Goal: Use online tool/utility: Utilize a website feature to perform a specific function

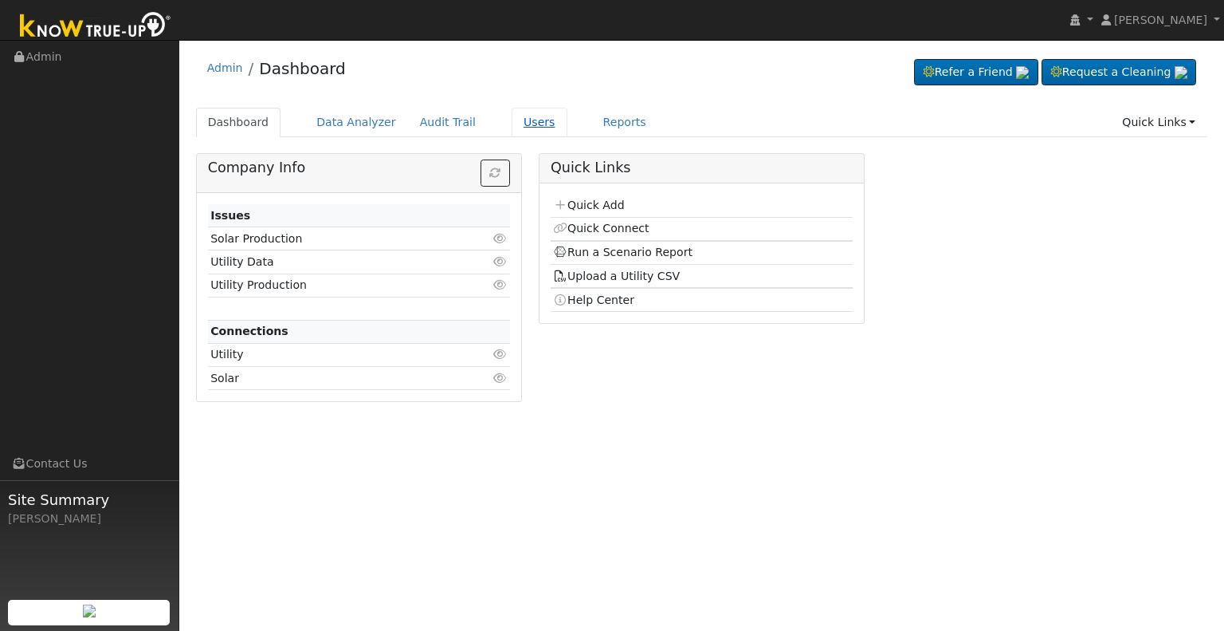
click at [514, 126] on link "Users" at bounding box center [540, 122] width 56 height 29
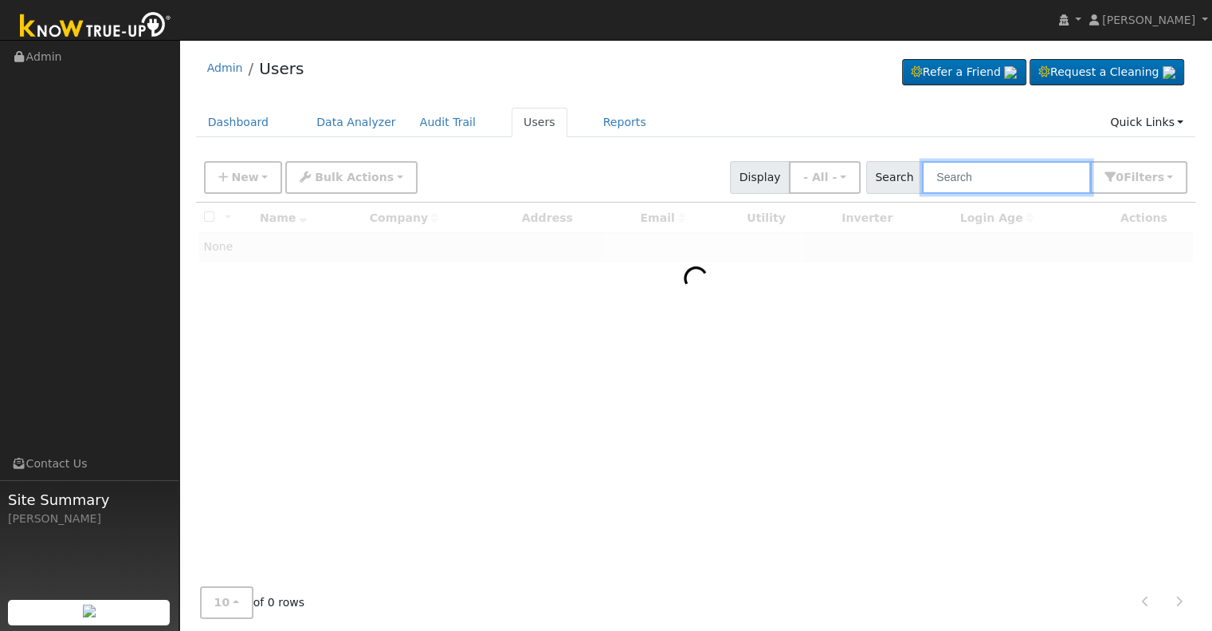
click at [973, 172] on input "text" at bounding box center [1006, 177] width 169 height 33
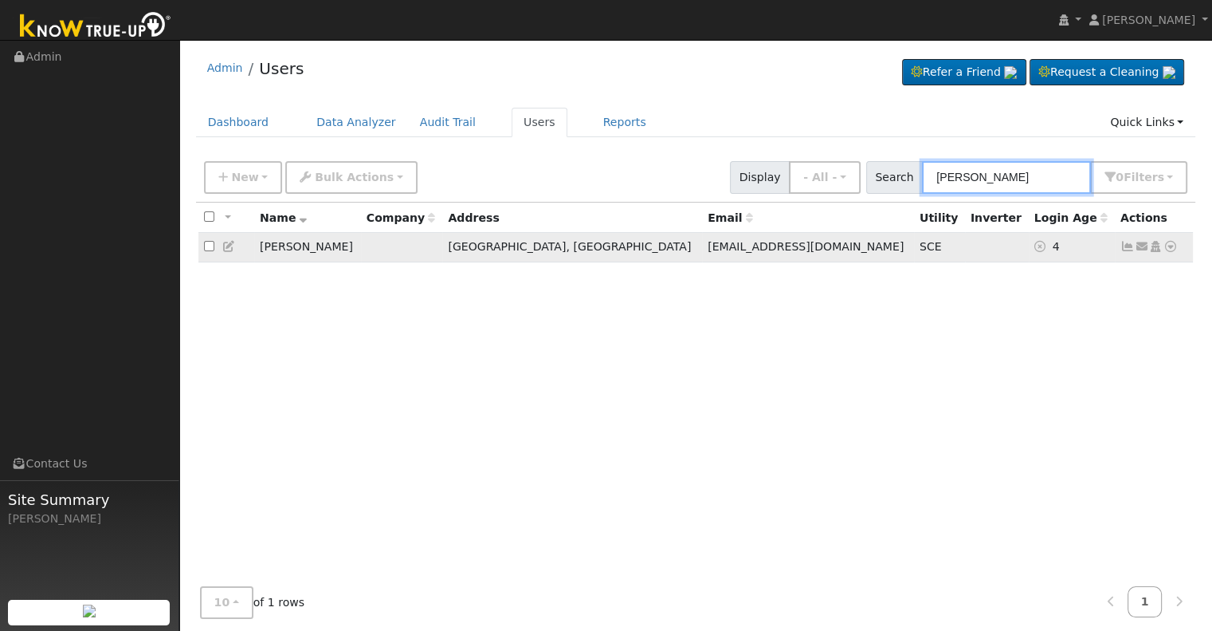
type input "charles cory"
click at [1173, 246] on icon at bounding box center [1171, 246] width 14 height 11
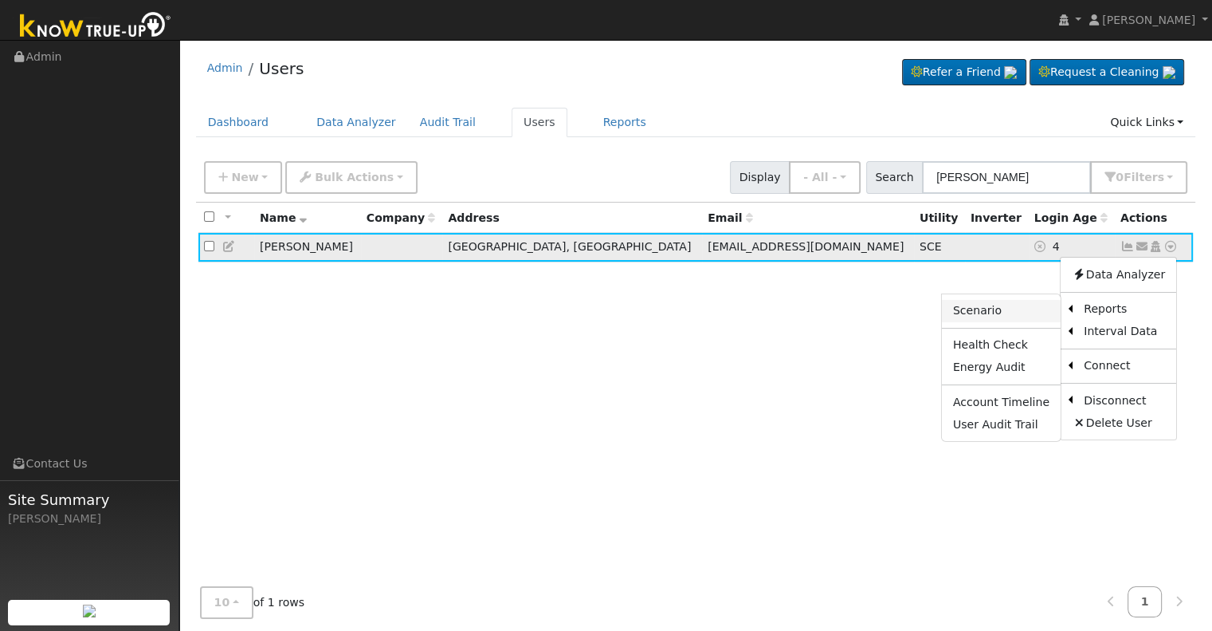
click at [998, 307] on link "Scenario" at bounding box center [1001, 311] width 119 height 22
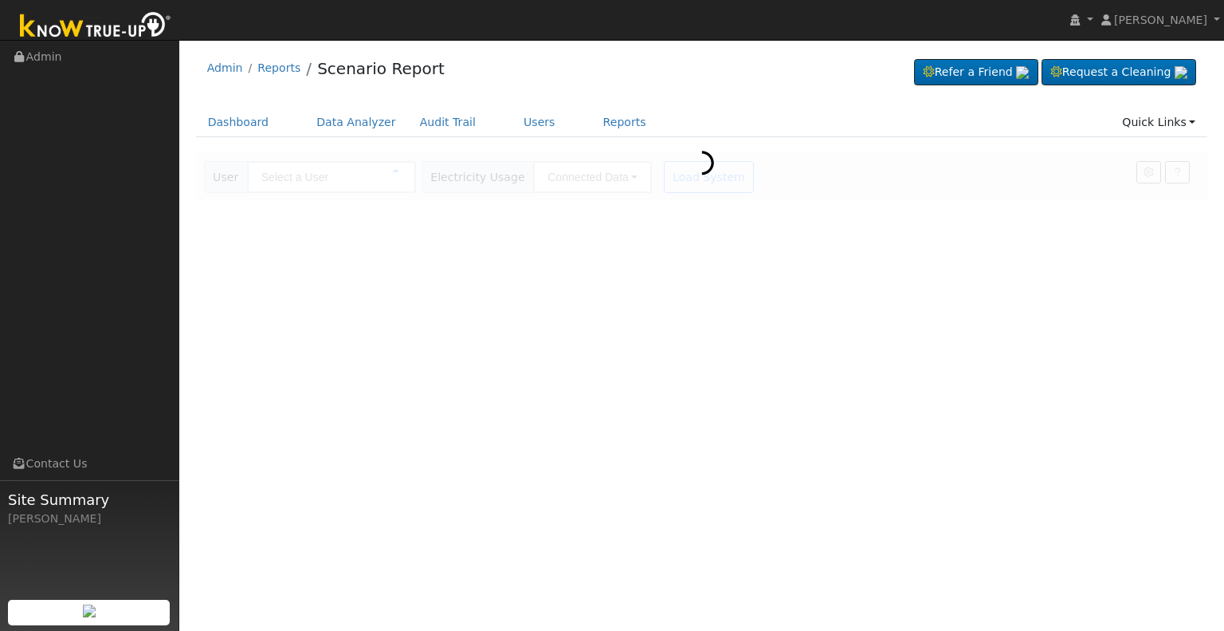
type input "[PERSON_NAME]"
type input "Southern [US_STATE] Edison"
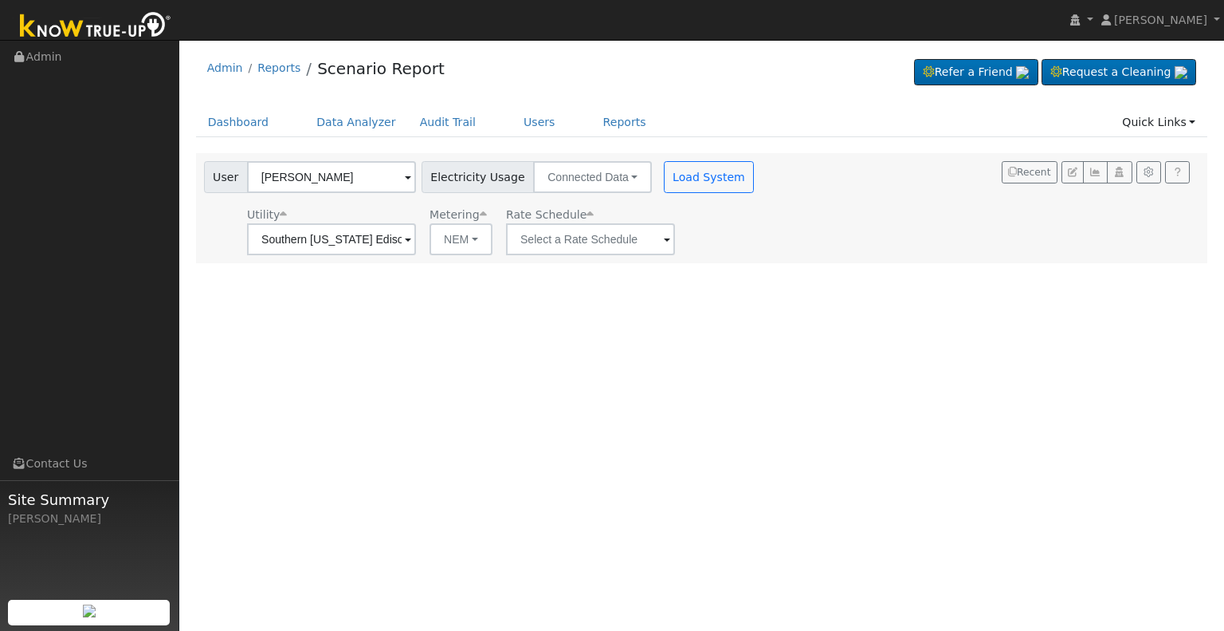
click at [411, 235] on span at bounding box center [408, 240] width 6 height 18
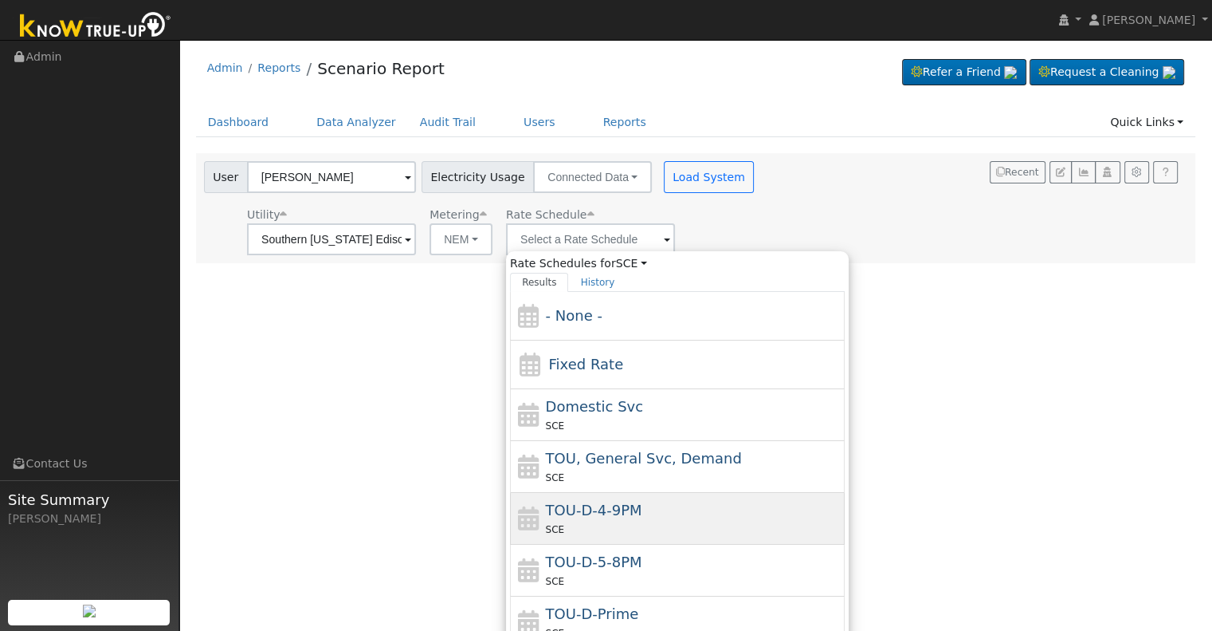
click at [613, 522] on div "SCE" at bounding box center [694, 529] width 296 height 17
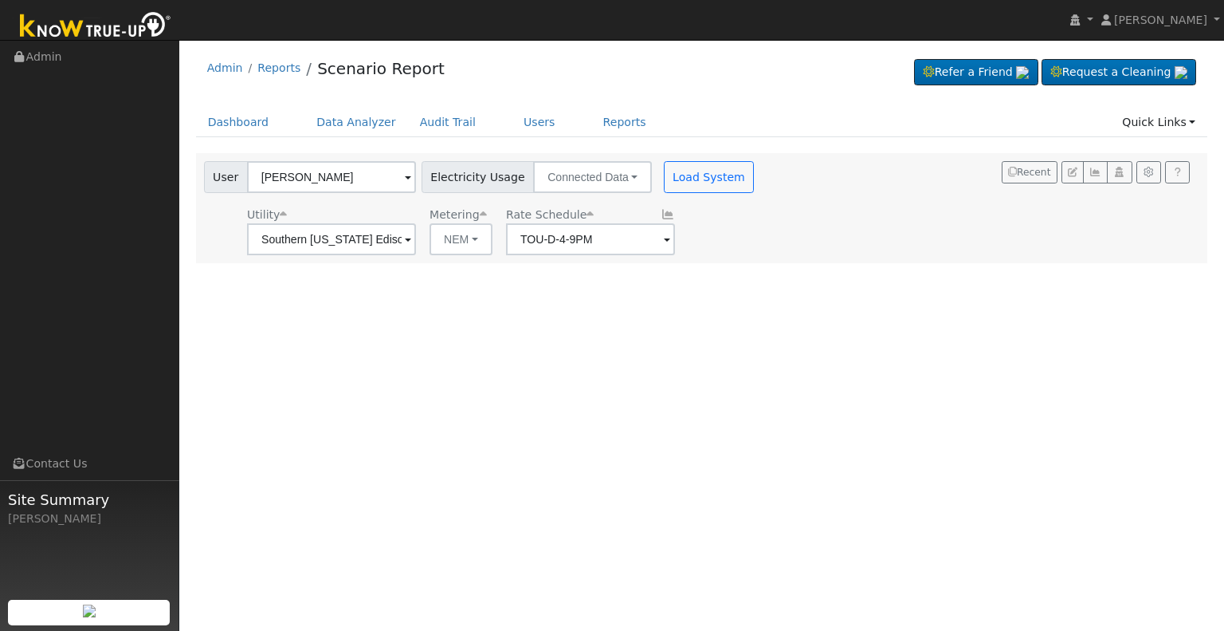
click at [411, 241] on span at bounding box center [408, 240] width 6 height 18
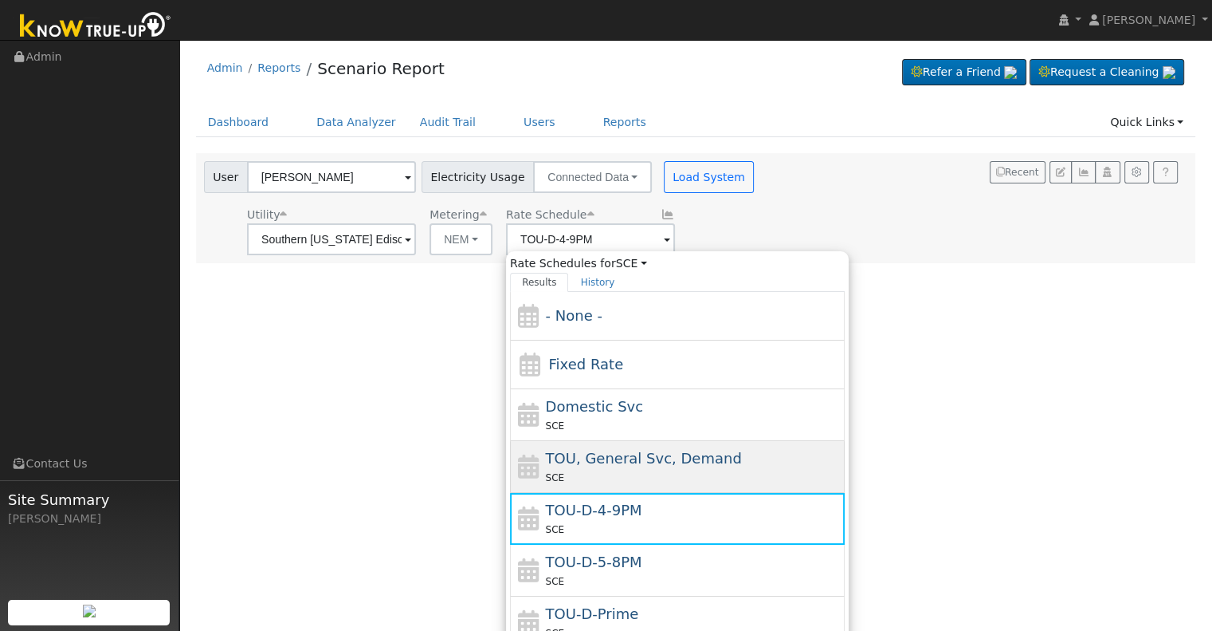
click at [610, 465] on span "TOU, General Svc, Demand" at bounding box center [644, 458] width 196 height 17
type input "TOU, General Svc, Demand"
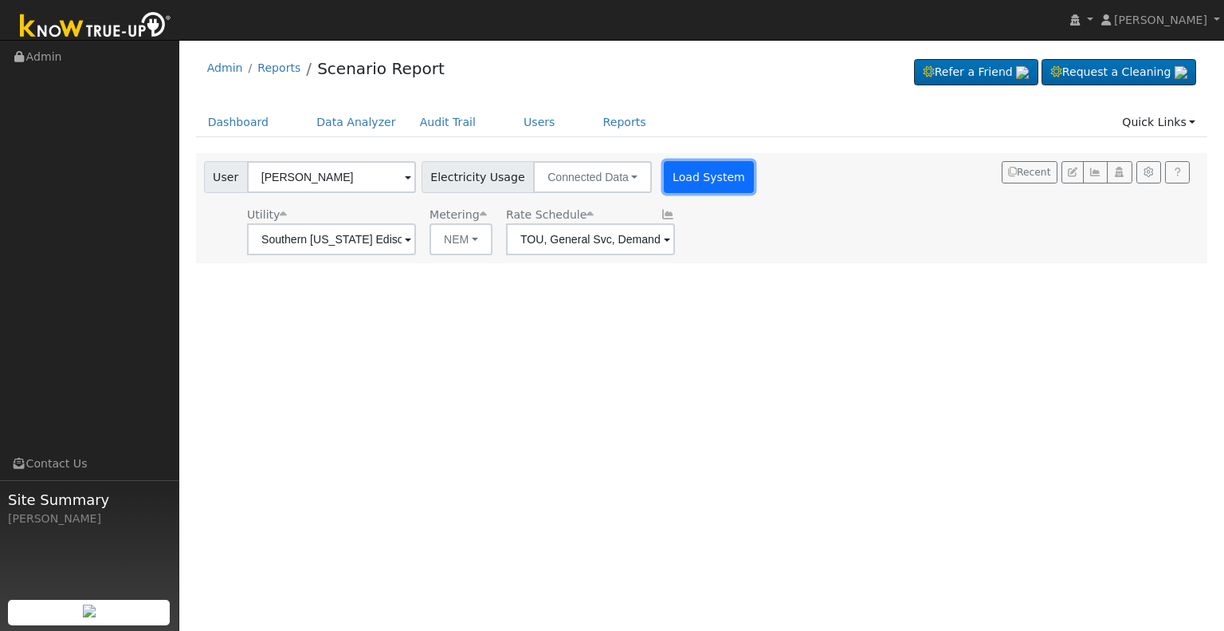
click at [689, 172] on button "Load System" at bounding box center [709, 177] width 91 height 32
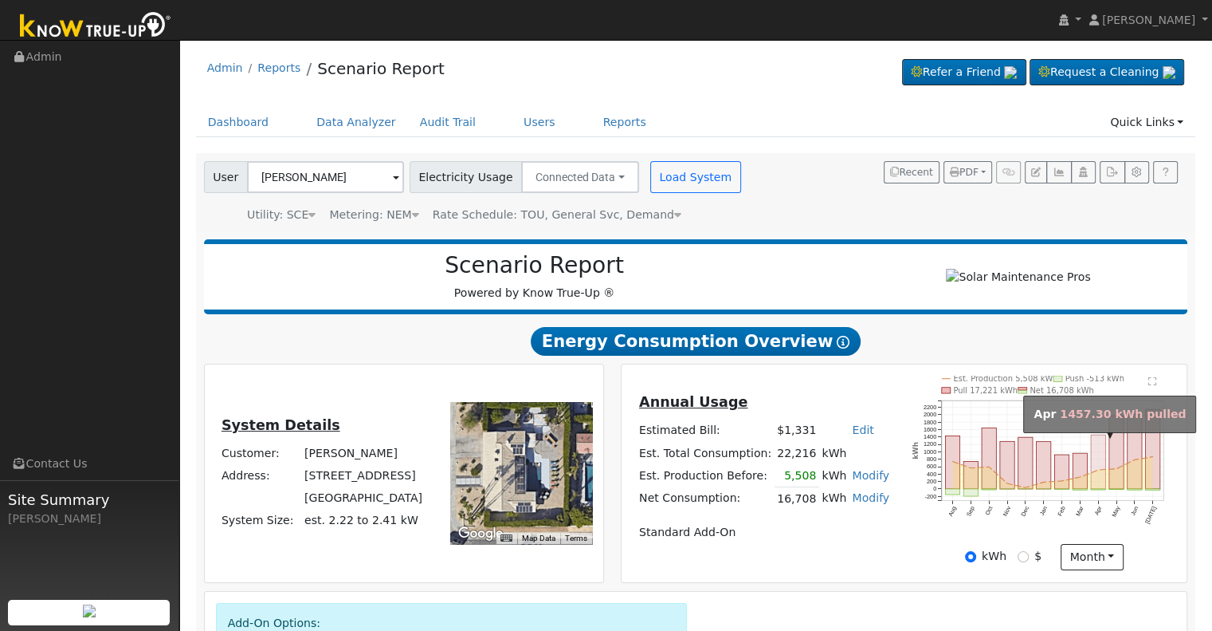
click at [1091, 464] on rect "onclick=""" at bounding box center [1098, 461] width 14 height 54
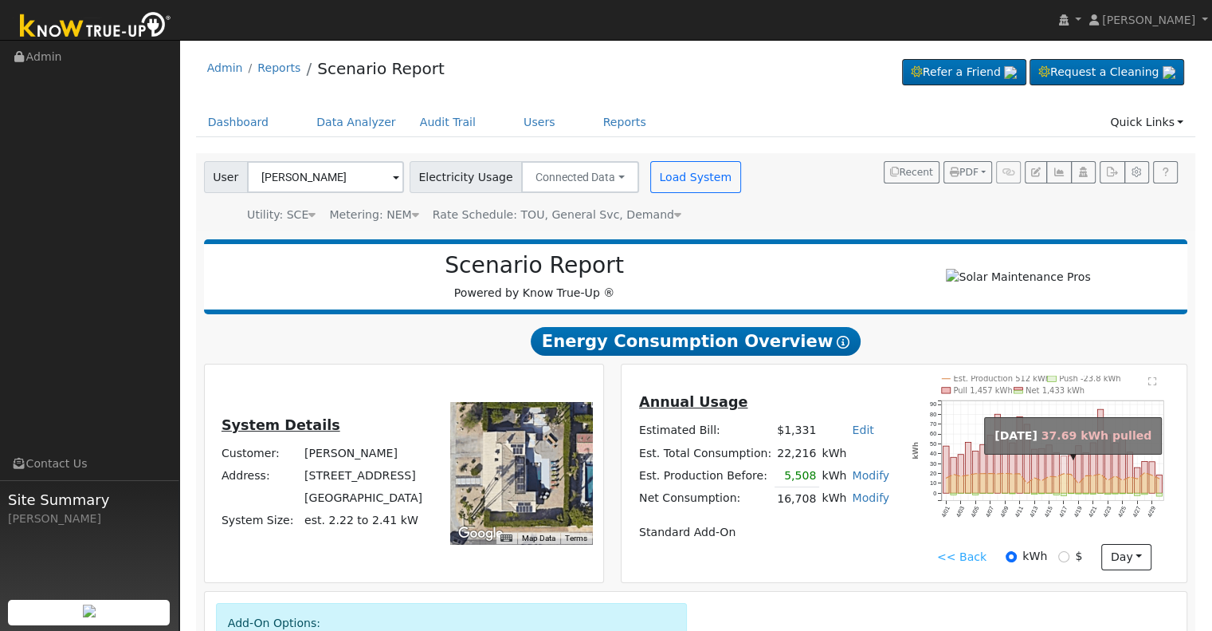
click at [1063, 470] on rect "onclick=""" at bounding box center [1064, 474] width 6 height 37
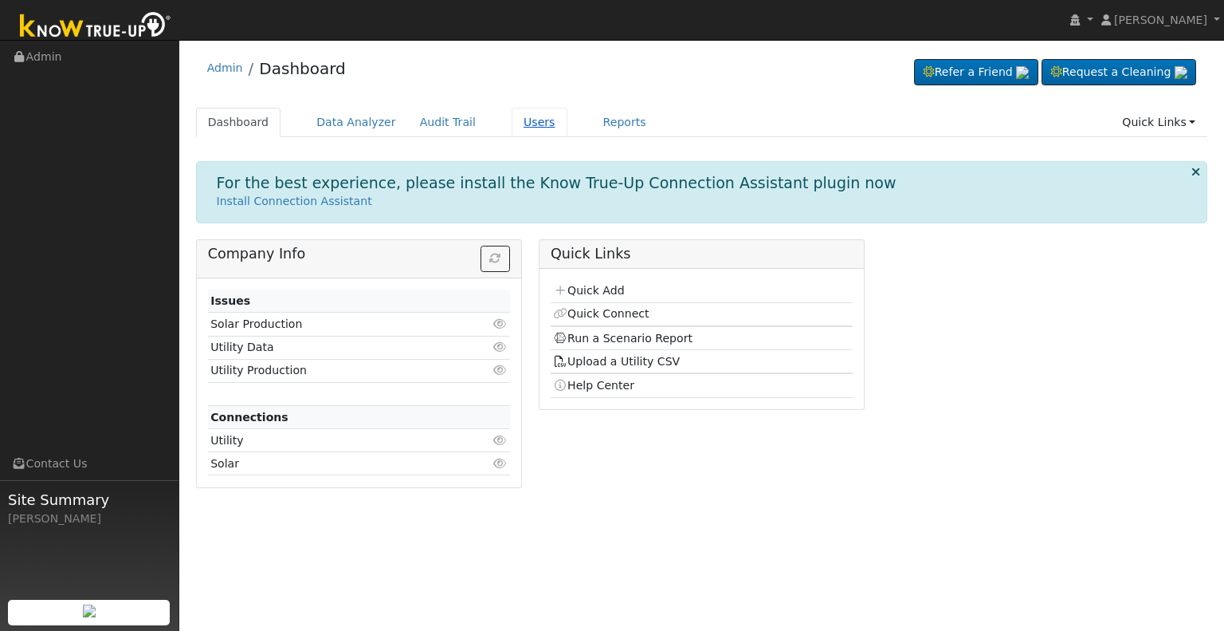
click at [512, 123] on link "Users" at bounding box center [540, 122] width 56 height 29
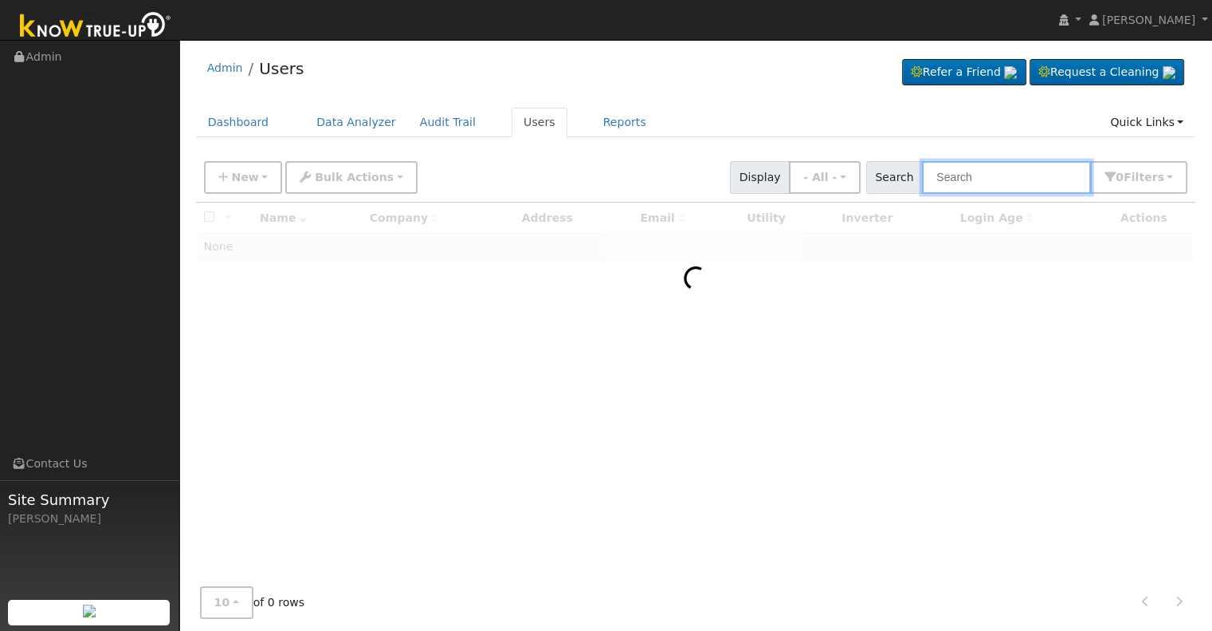
click at [1004, 175] on input "text" at bounding box center [1006, 177] width 169 height 33
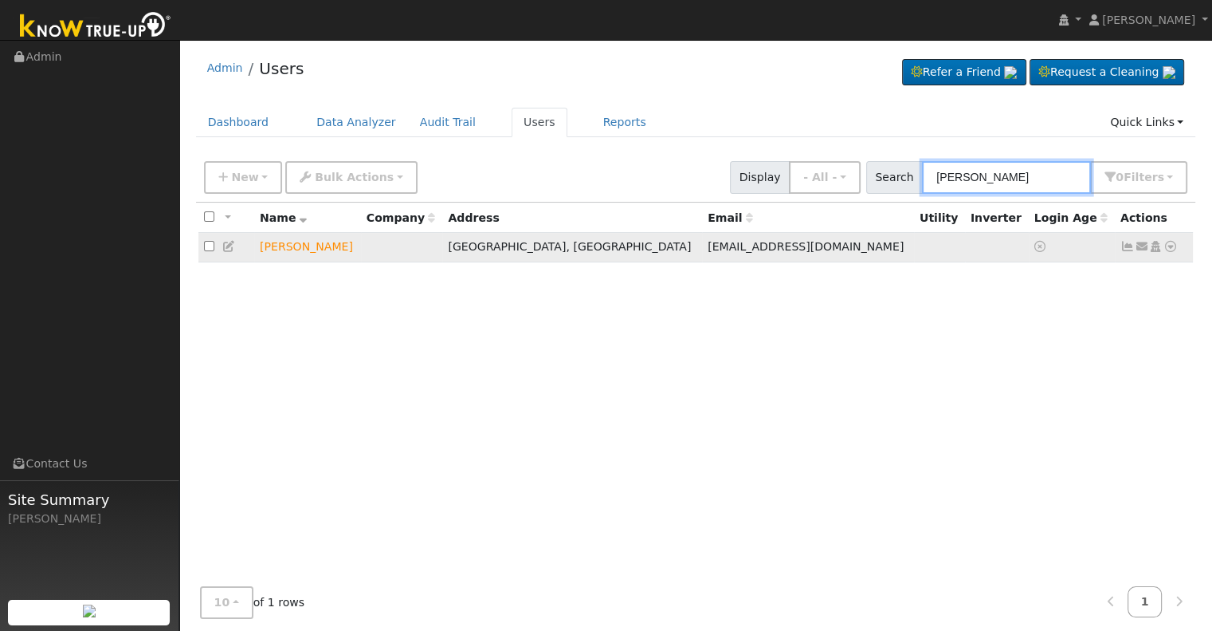
type input "[PERSON_NAME]"
click at [1170, 245] on icon at bounding box center [1171, 246] width 14 height 11
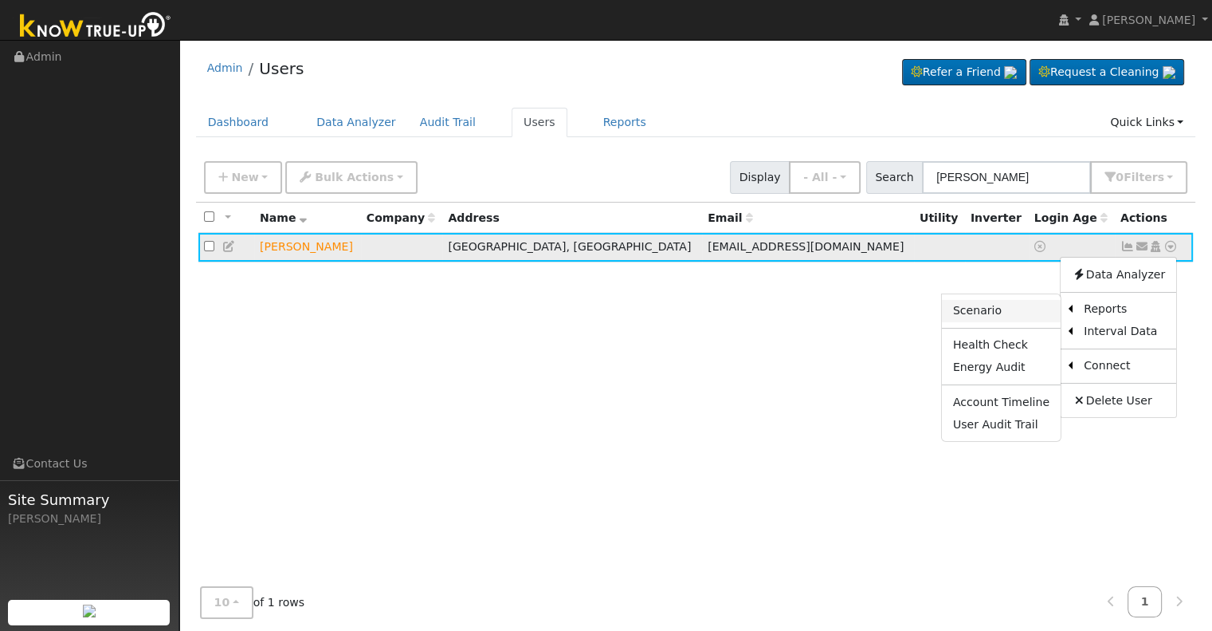
click at [1025, 305] on link "Scenario" at bounding box center [1001, 311] width 119 height 22
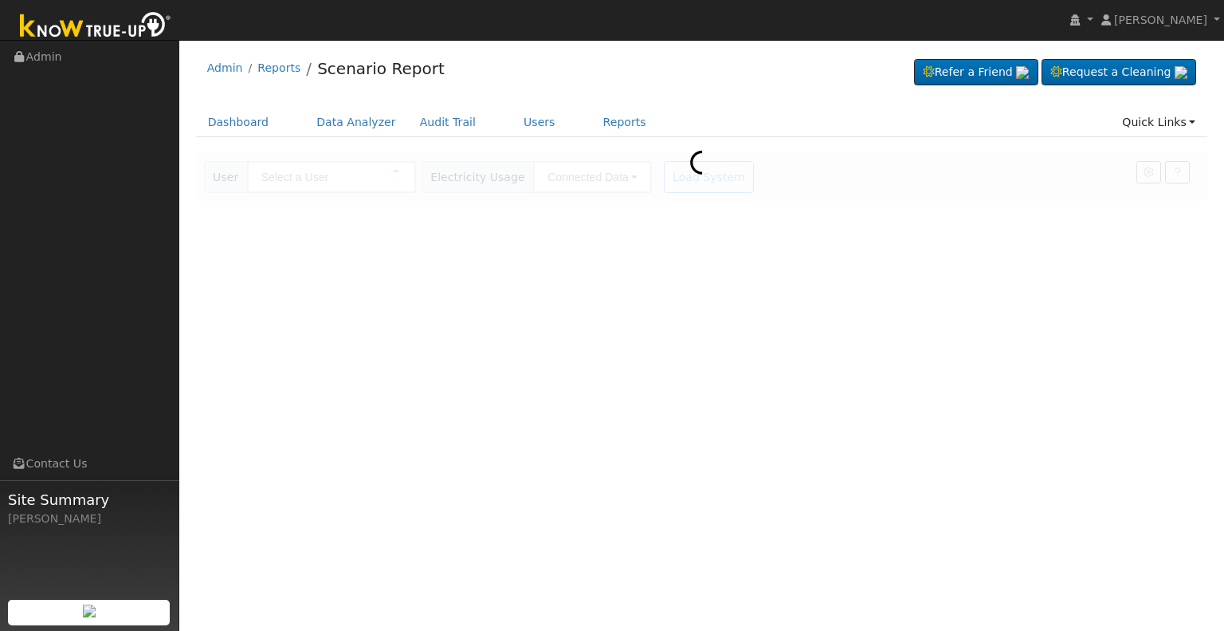
type input "[PERSON_NAME]"
